Goal: Task Accomplishment & Management: Manage account settings

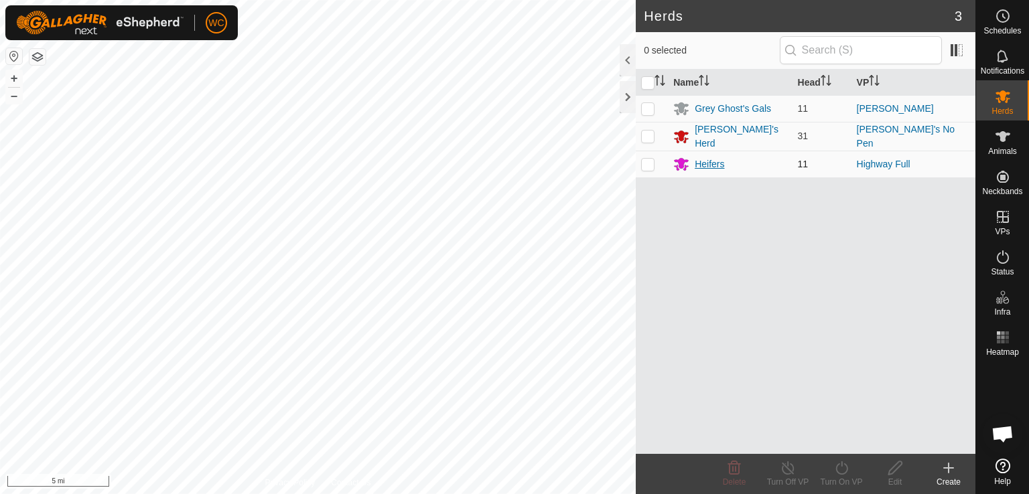
click at [705, 164] on div "Heifers" at bounding box center [709, 164] width 29 height 14
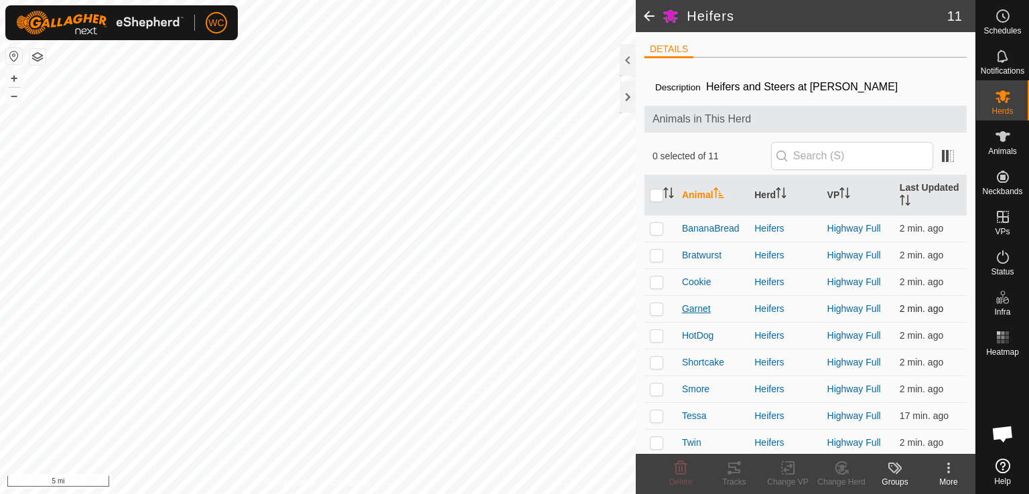
scroll to position [4, 0]
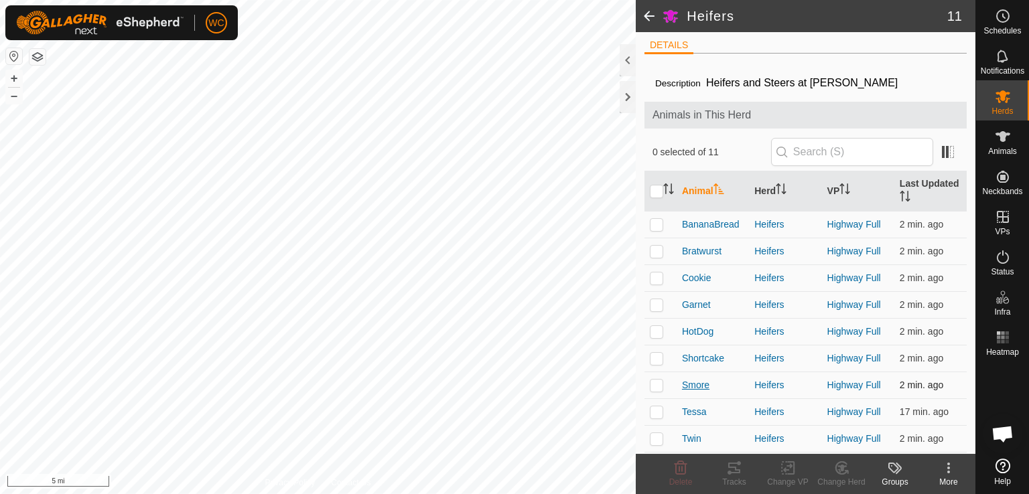
click at [689, 382] on span "Smore" at bounding box center [695, 386] width 27 height 14
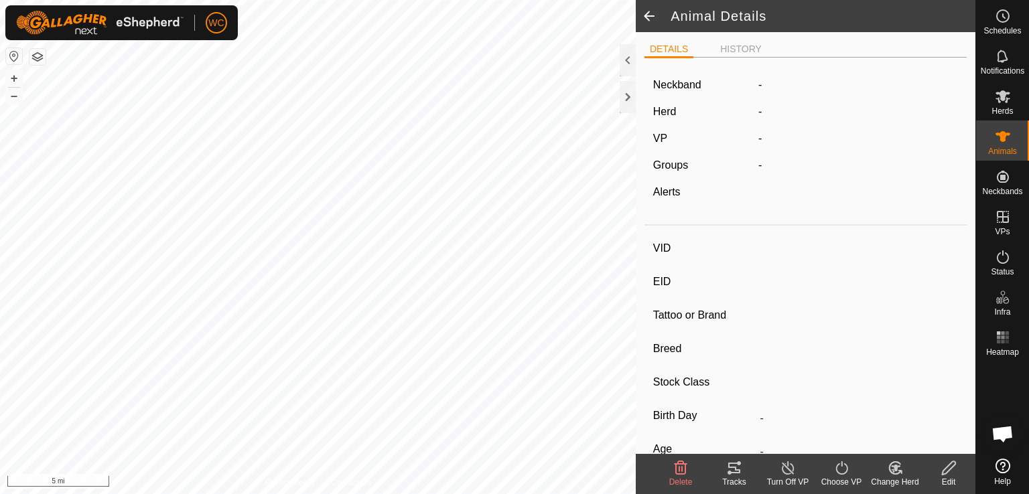
type input "Smore"
type input "840003222582154"
type input "-"
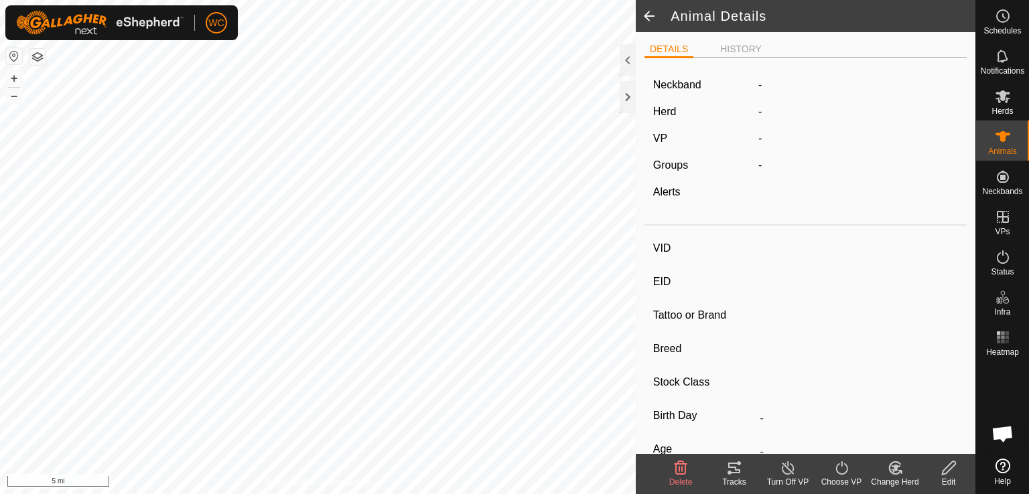
type input "0 kg"
type input "-"
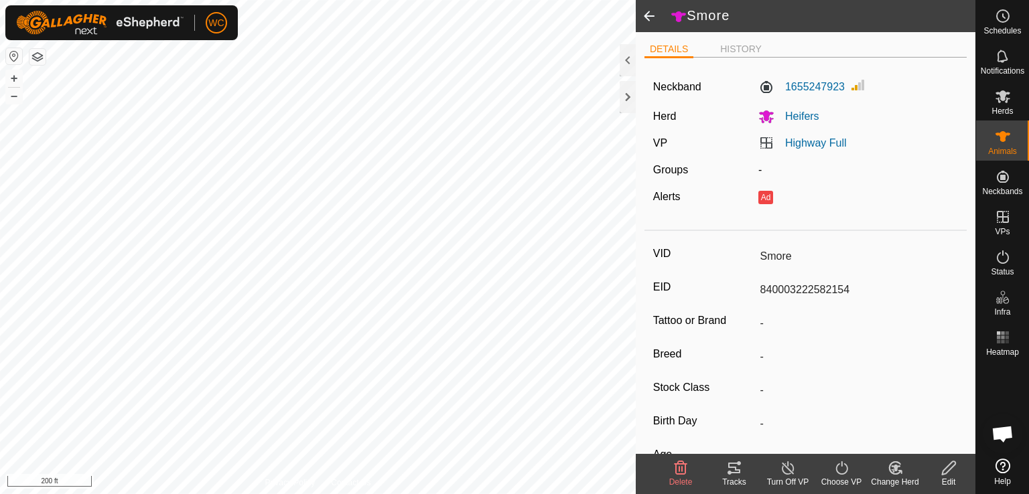
click at [735, 472] on icon at bounding box center [734, 468] width 12 height 11
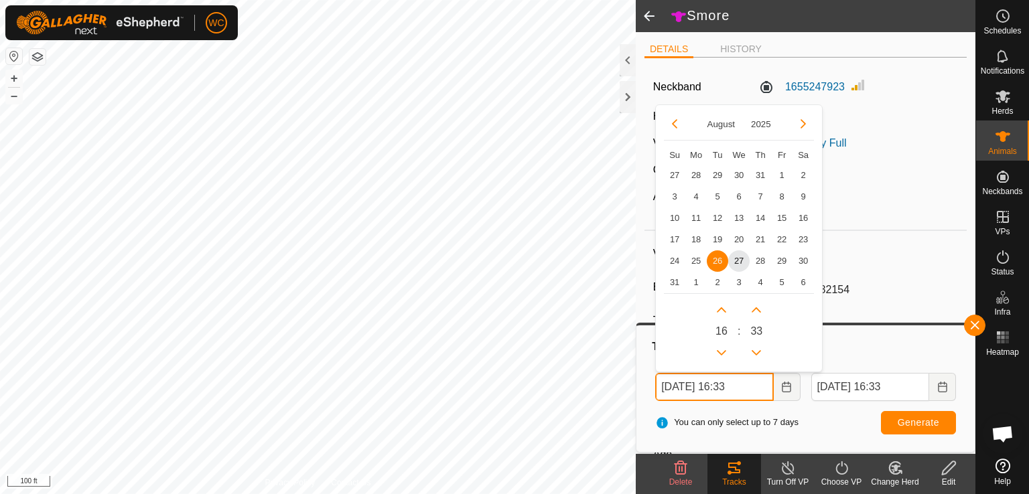
drag, startPoint x: 738, startPoint y: 389, endPoint x: 730, endPoint y: 389, distance: 8.0
click at [730, 389] on input "[DATE] 16:33" at bounding box center [714, 387] width 118 height 28
click at [752, 387] on input "[DATE] 9:33" at bounding box center [714, 387] width 118 height 28
click at [690, 383] on input "[DATE] 9:00" at bounding box center [714, 387] width 118 height 28
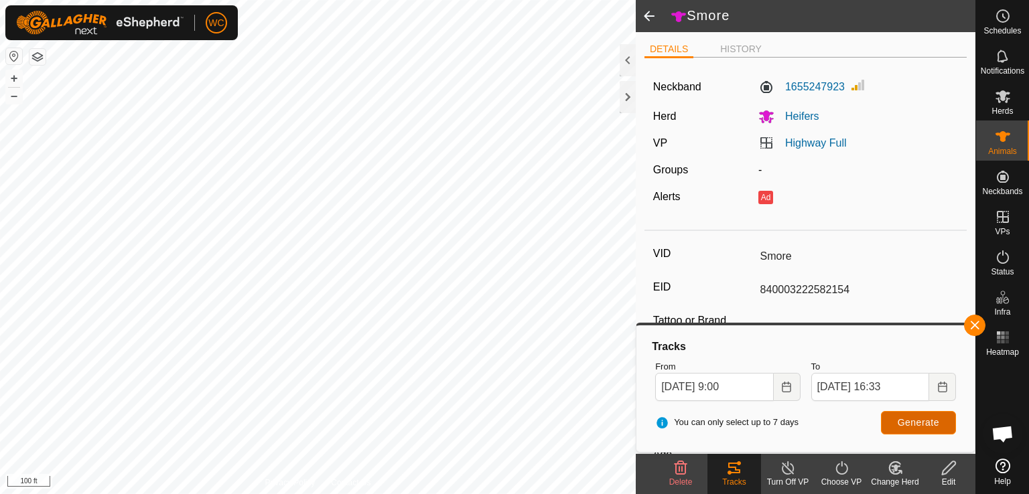
type input "[DATE] 09:00"
click at [915, 423] on span "Generate" at bounding box center [919, 422] width 42 height 11
click at [970, 322] on button "button" at bounding box center [974, 325] width 21 height 21
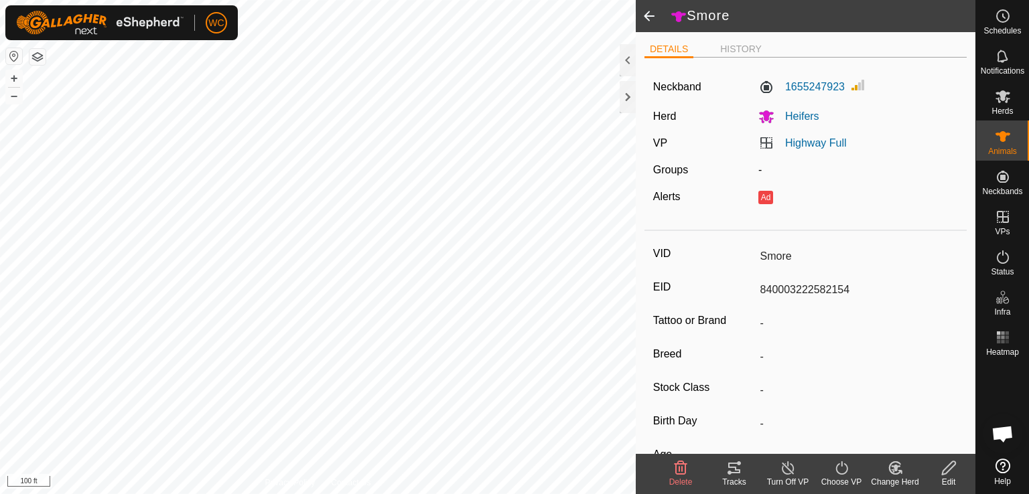
click at [643, 17] on span at bounding box center [649, 16] width 27 height 32
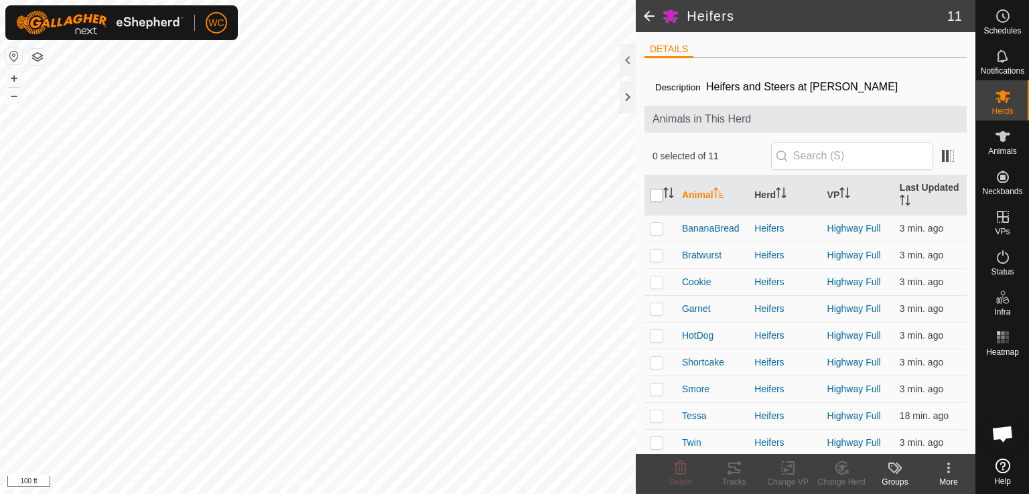
click at [657, 199] on input "checkbox" at bounding box center [656, 195] width 13 height 13
checkbox input "true"
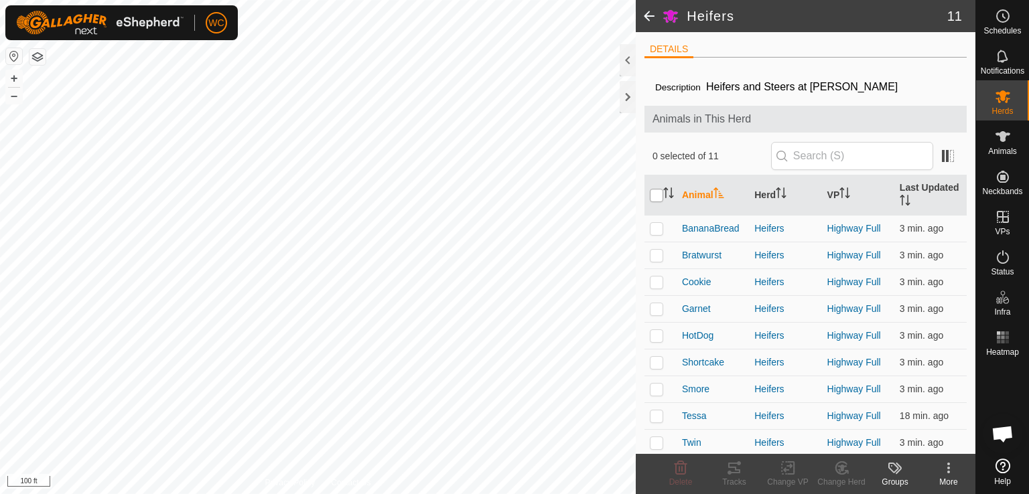
checkbox input "true"
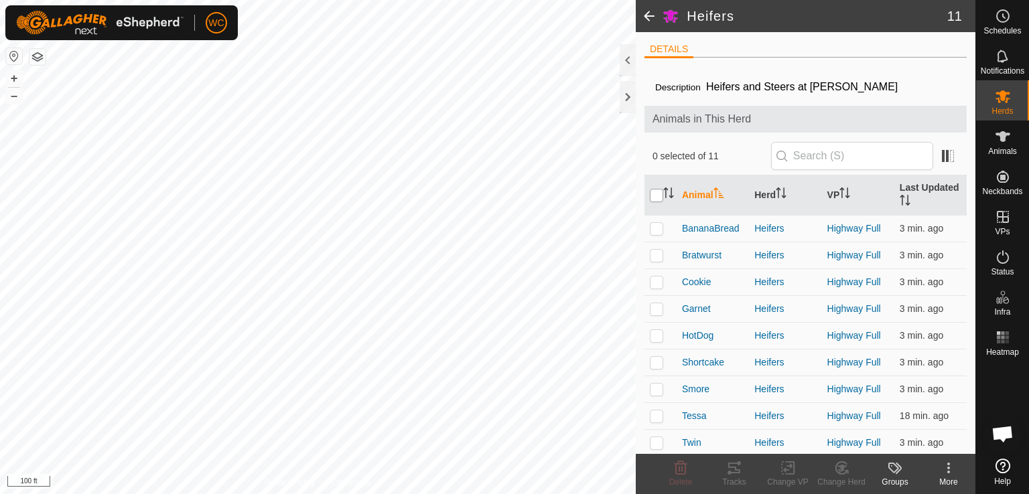
checkbox input "true"
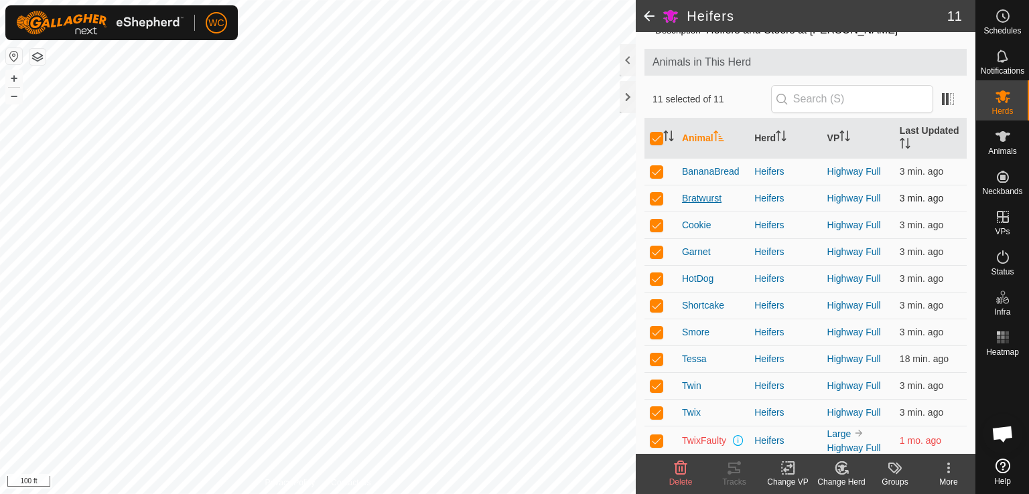
scroll to position [58, 0]
click at [655, 446] on td at bounding box center [661, 439] width 32 height 29
checkbox input "false"
click at [730, 471] on icon at bounding box center [730, 473] width 4 height 4
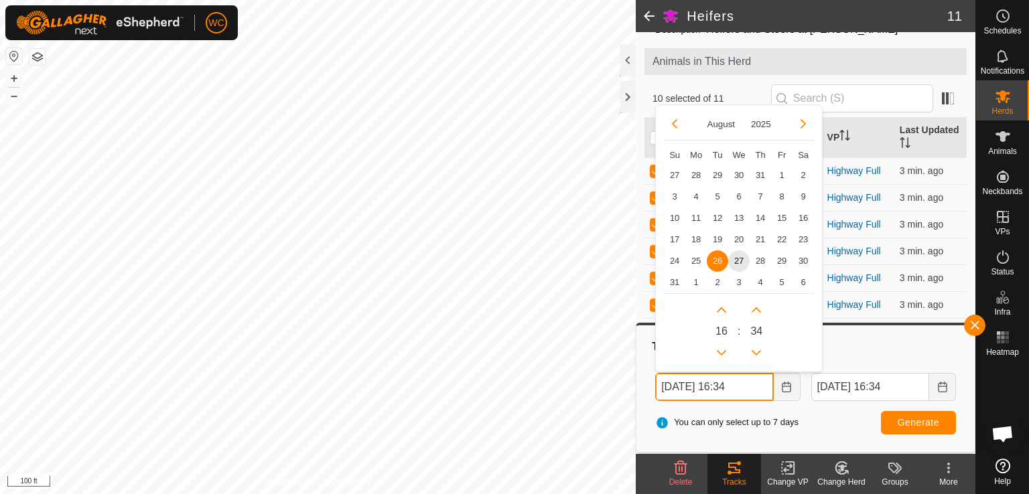
click at [694, 388] on input "[DATE] 16:34" at bounding box center [714, 387] width 118 height 28
drag, startPoint x: 755, startPoint y: 382, endPoint x: 732, endPoint y: 385, distance: 22.9
click at [732, 385] on input "[DATE] 16:34" at bounding box center [714, 387] width 118 height 28
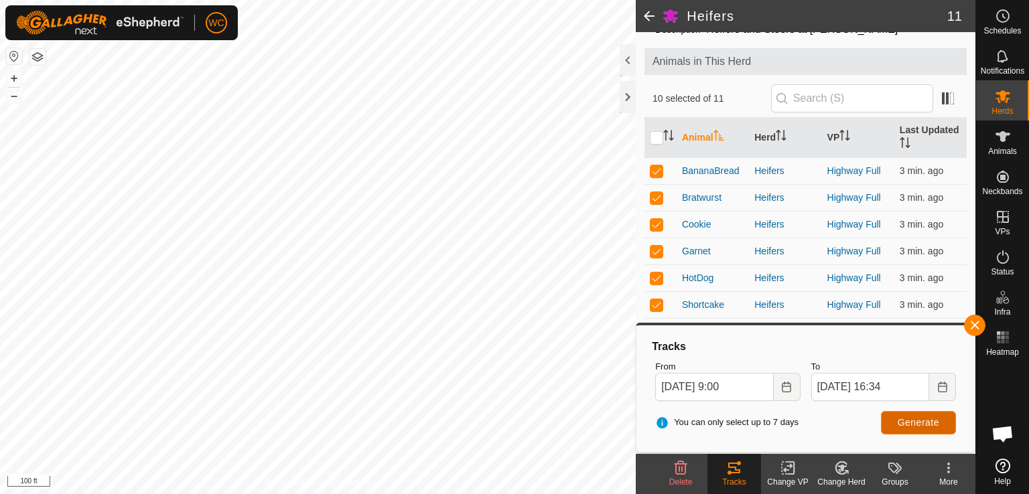
type input "[DATE] 09:00"
click at [899, 416] on button "Generate" at bounding box center [918, 422] width 75 height 23
click at [643, 20] on span at bounding box center [649, 16] width 27 height 32
